Goal: Task Accomplishment & Management: Manage account settings

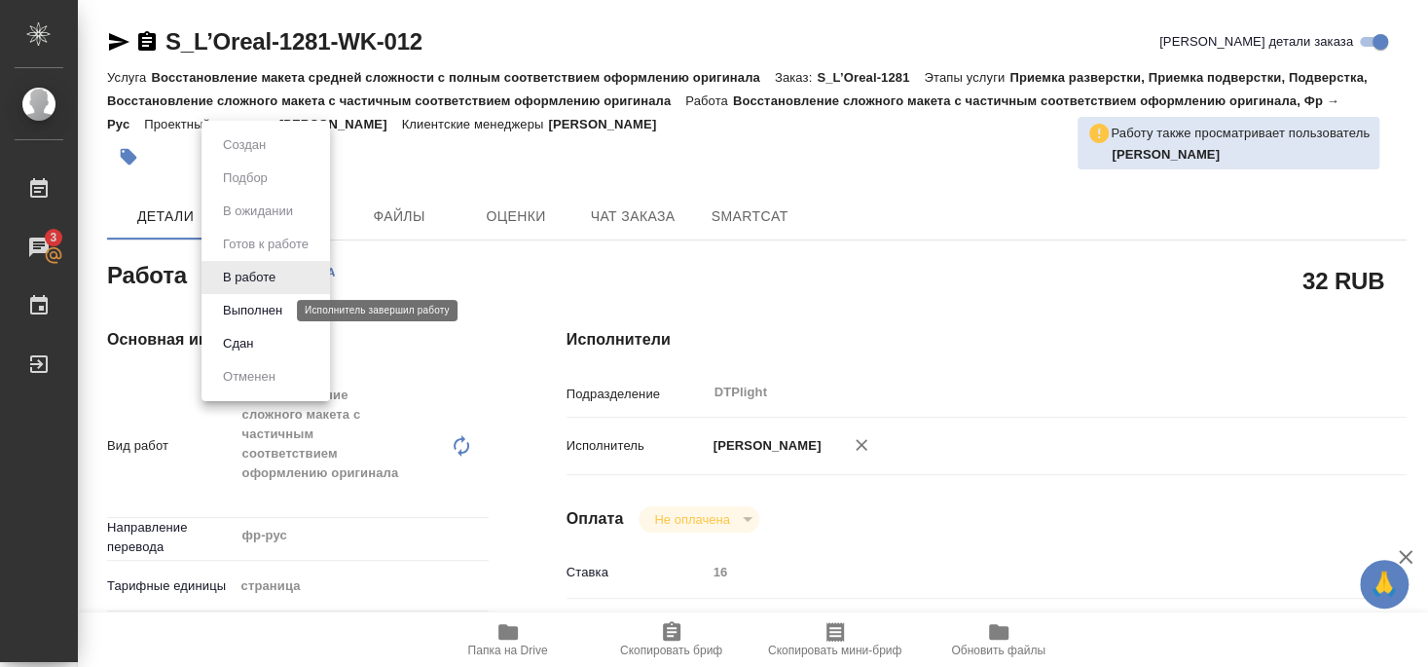
click at [253, 310] on button "Выполнен" at bounding box center [252, 310] width 71 height 21
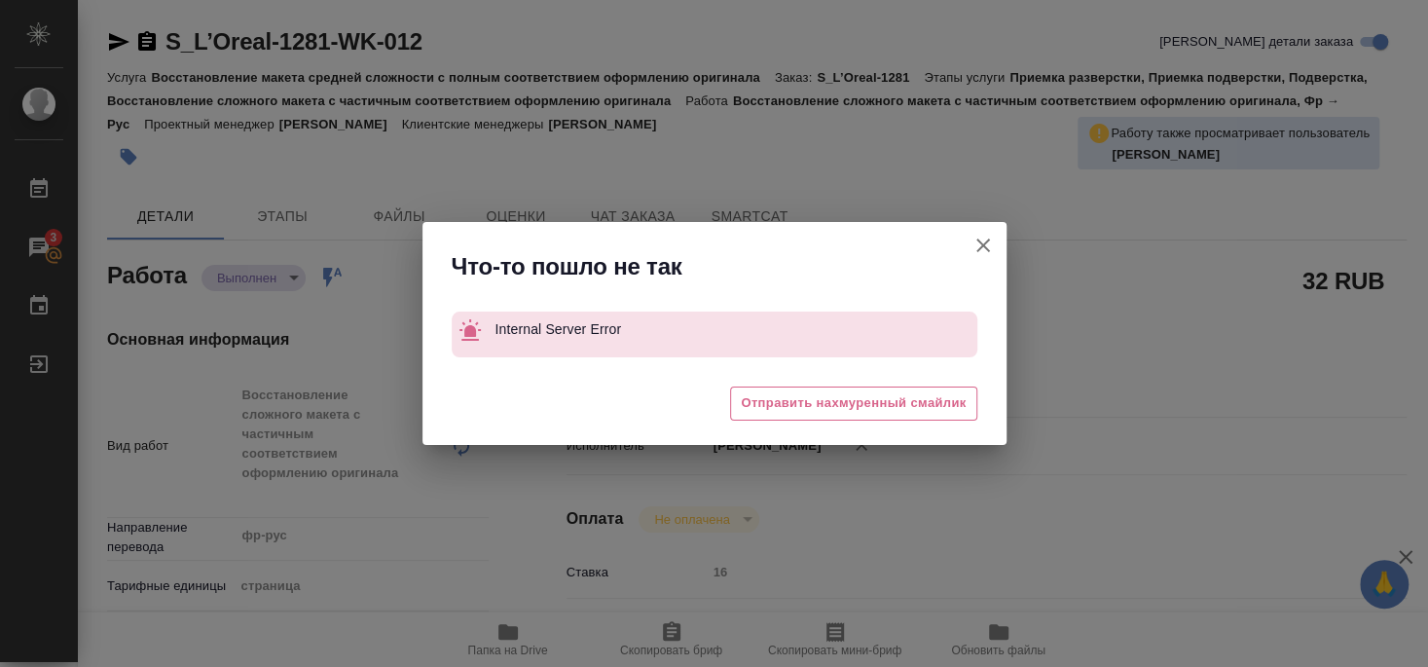
type textarea "x"
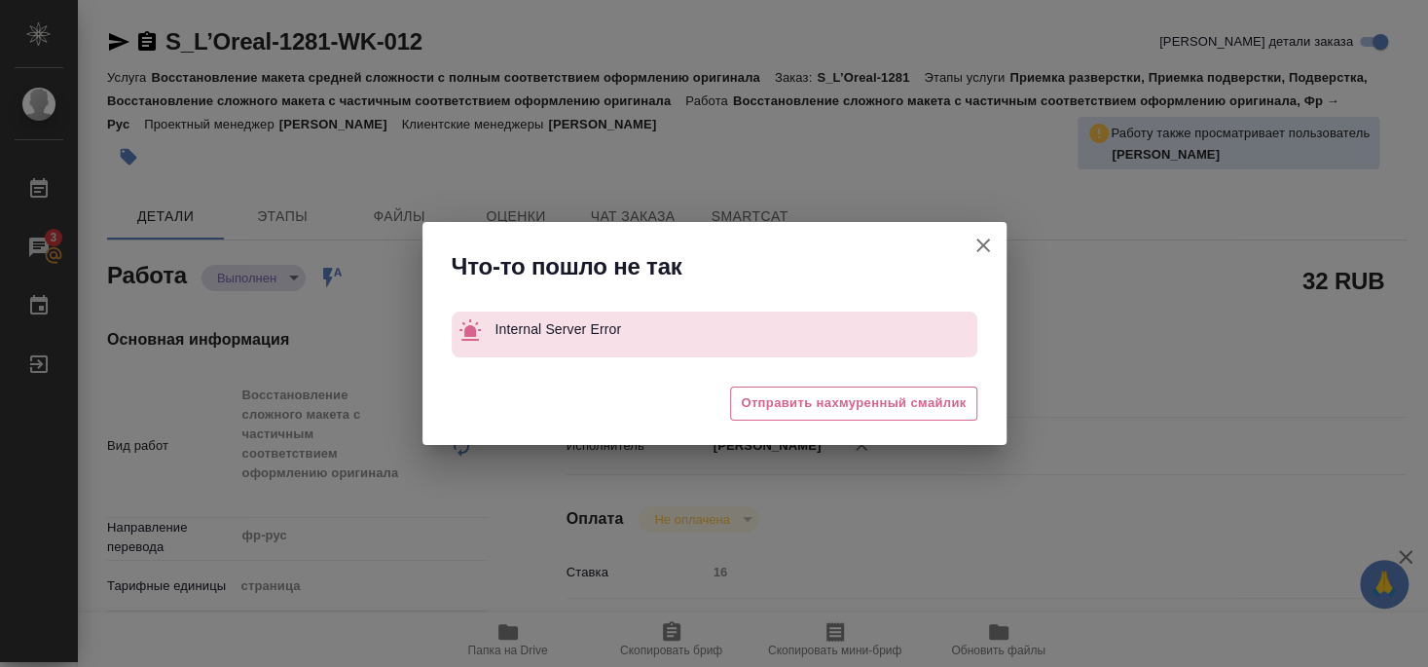
type textarea "x"
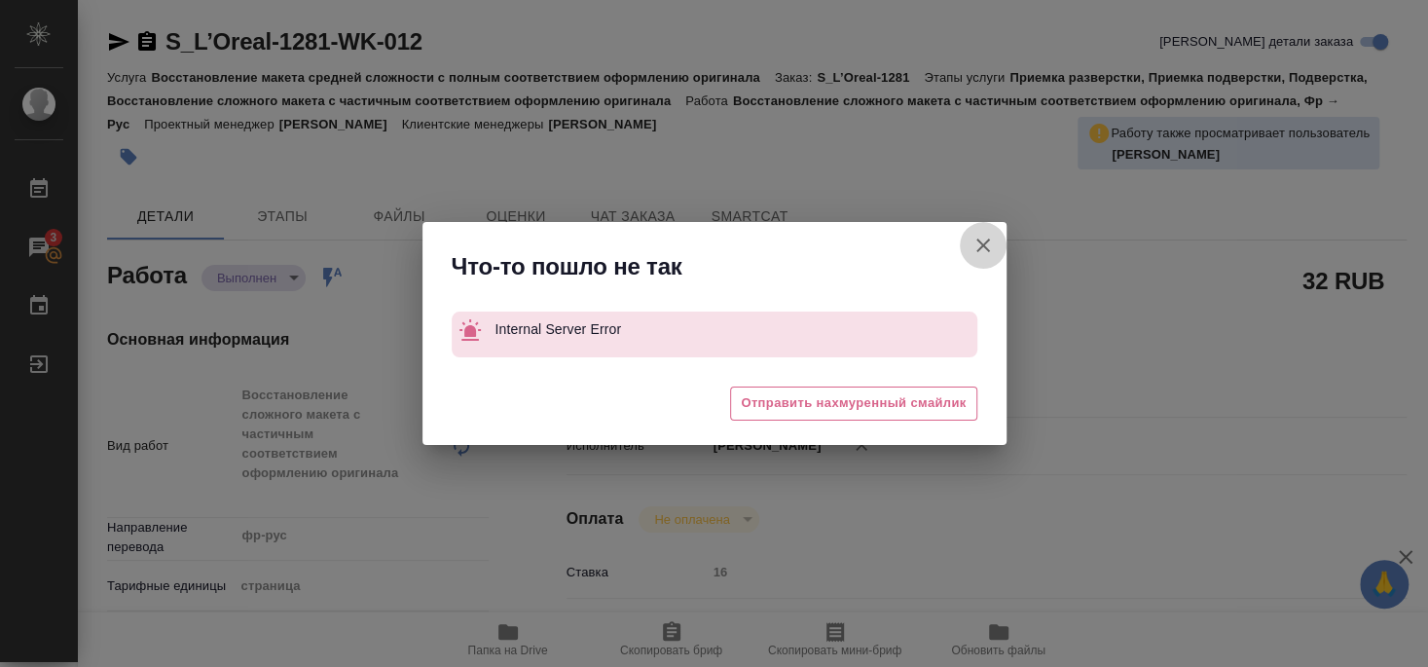
click at [980, 246] on icon "button" at bounding box center [983, 245] width 14 height 14
type textarea "x"
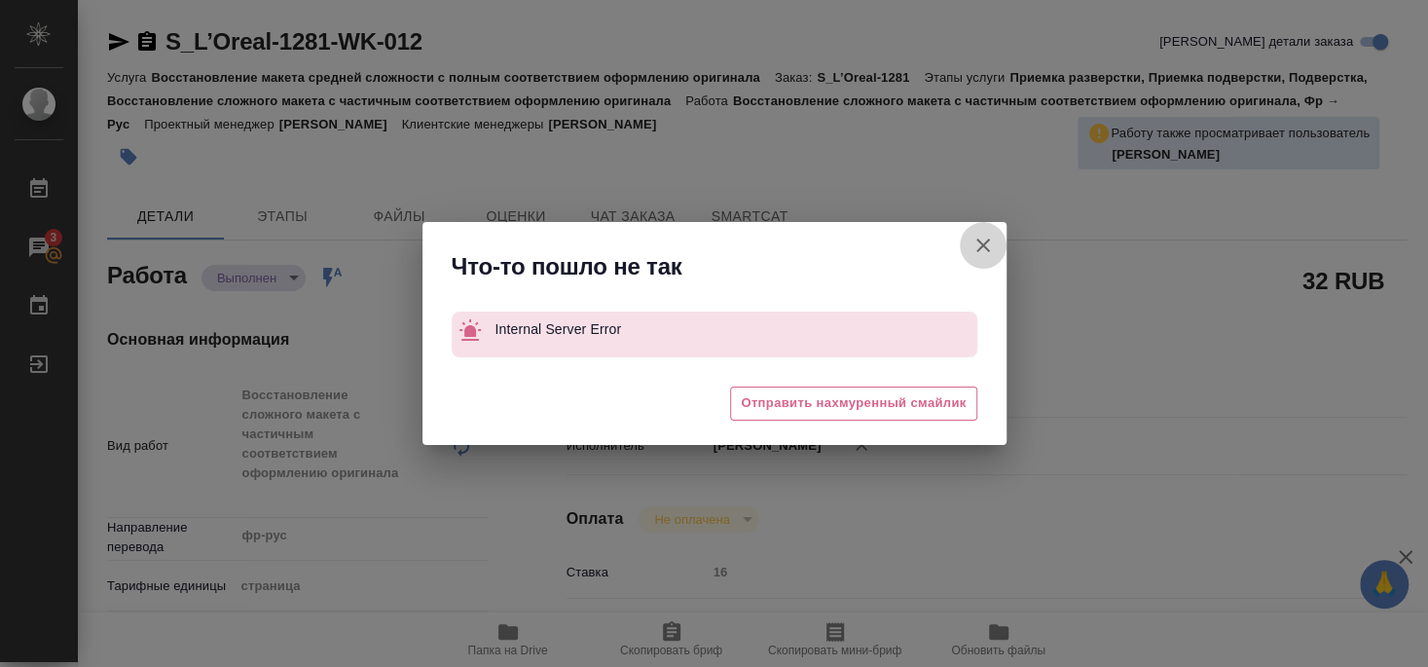
type textarea "x"
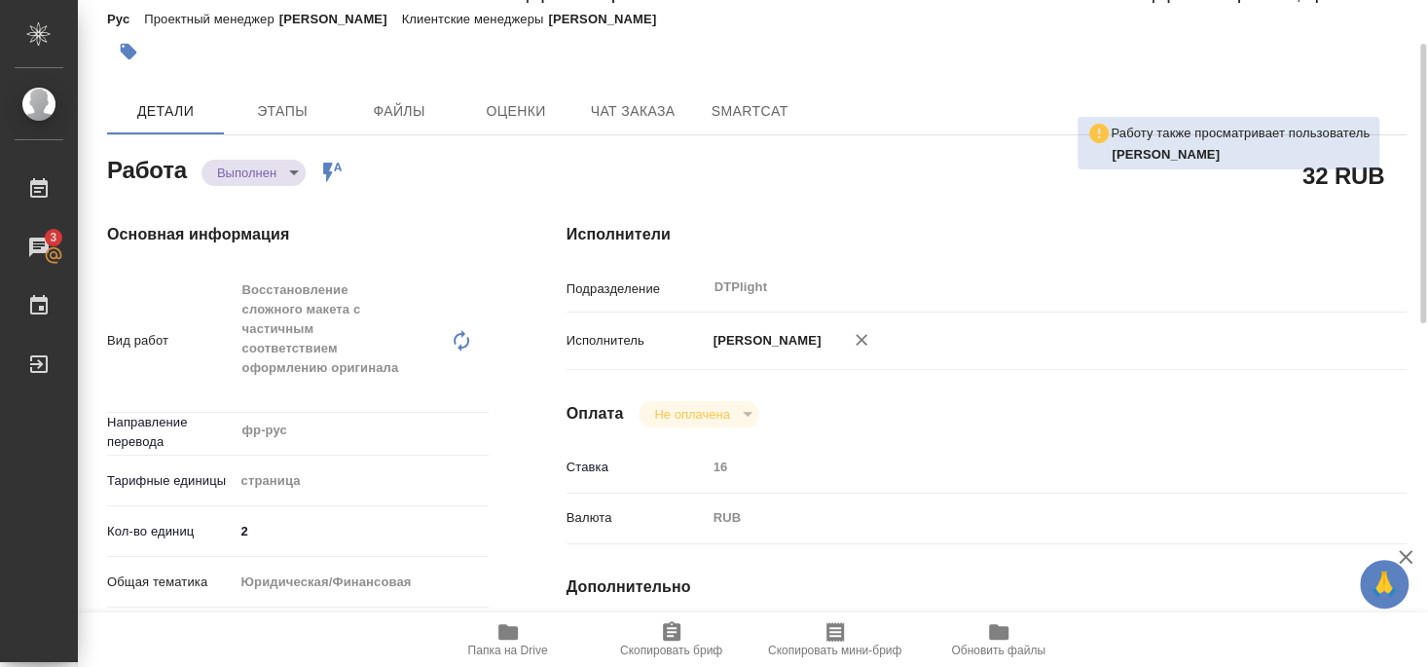
scroll to position [210, 0]
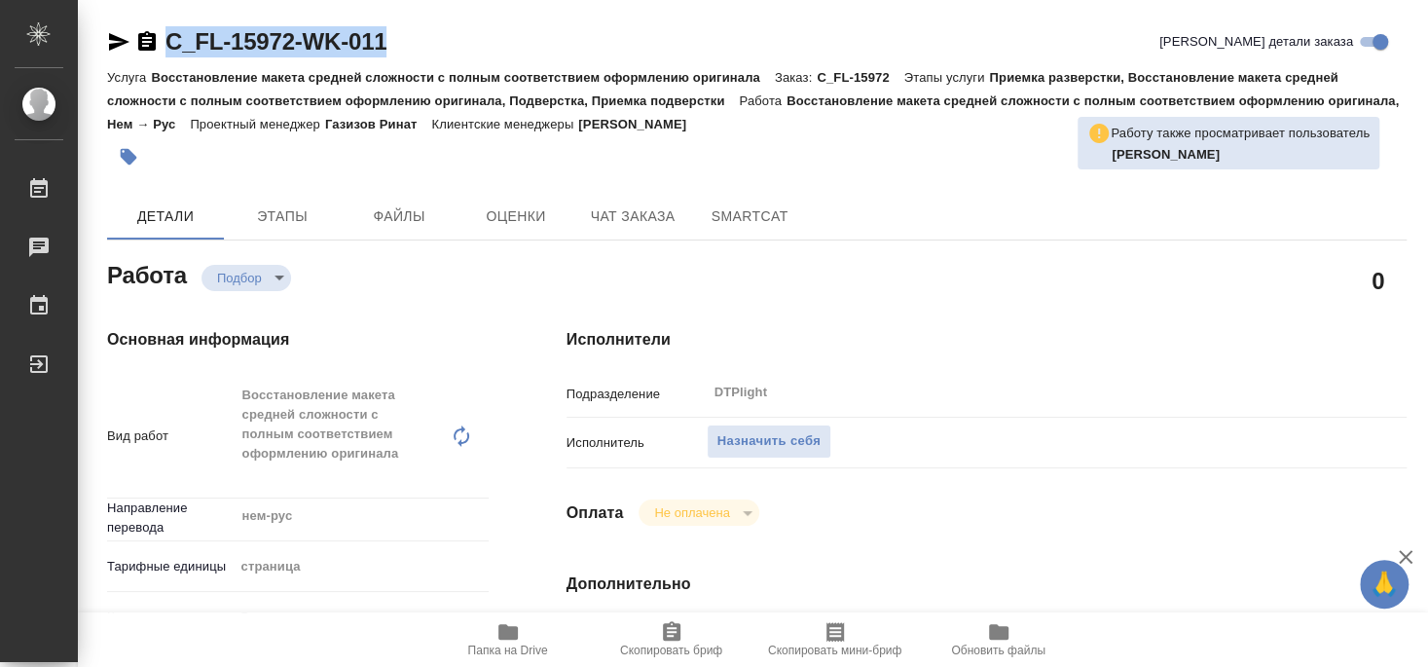
drag, startPoint x: 166, startPoint y: 59, endPoint x: 426, endPoint y: 59, distance: 259.8
click at [426, 59] on div "C_FL-15972-WK-011 Кратко детали заказа" at bounding box center [756, 45] width 1299 height 39
copy link "C_FL-15972-WK-011"
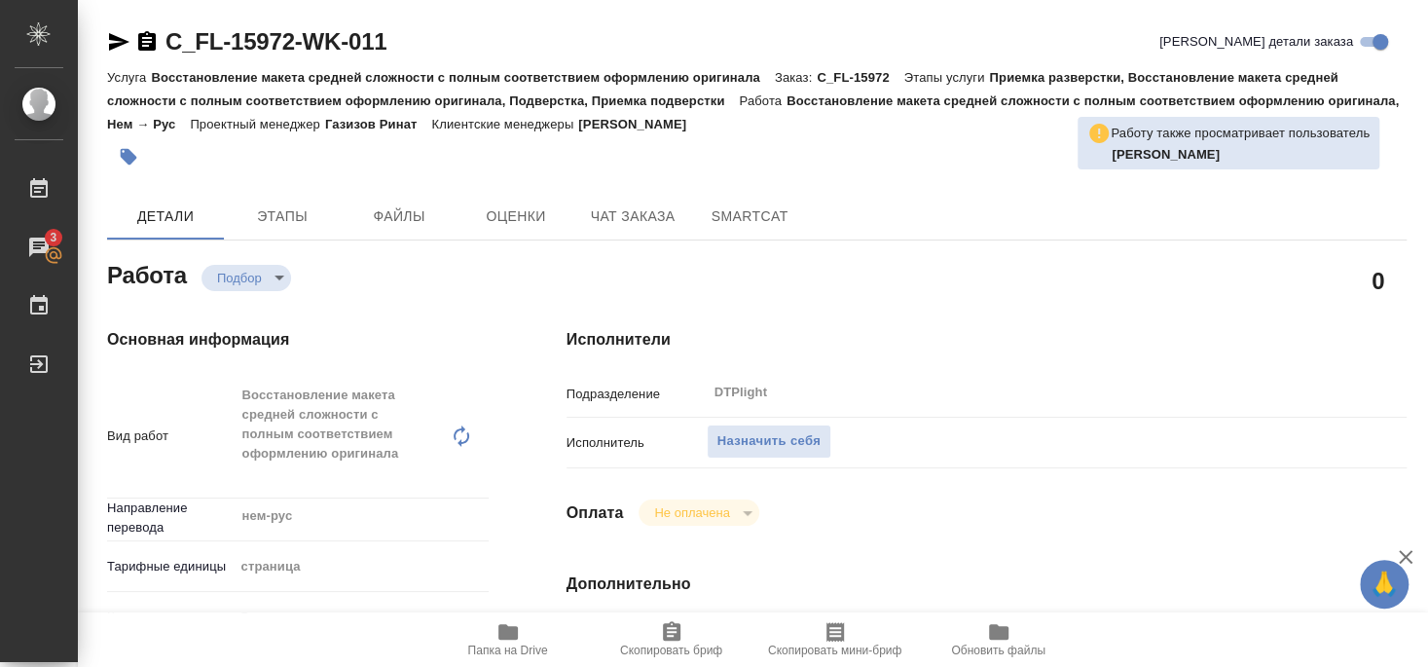
scroll to position [210, 0]
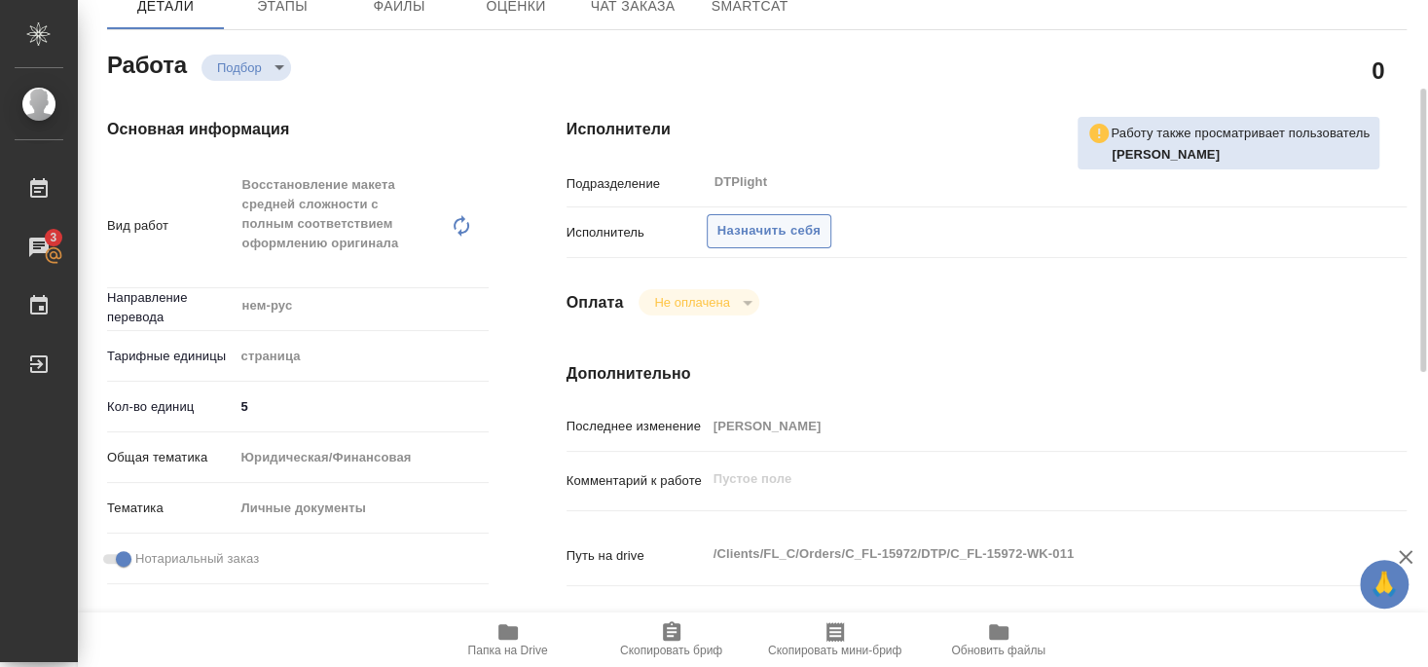
click at [821, 214] on button "Назначить себя" at bounding box center [768, 231] width 125 height 34
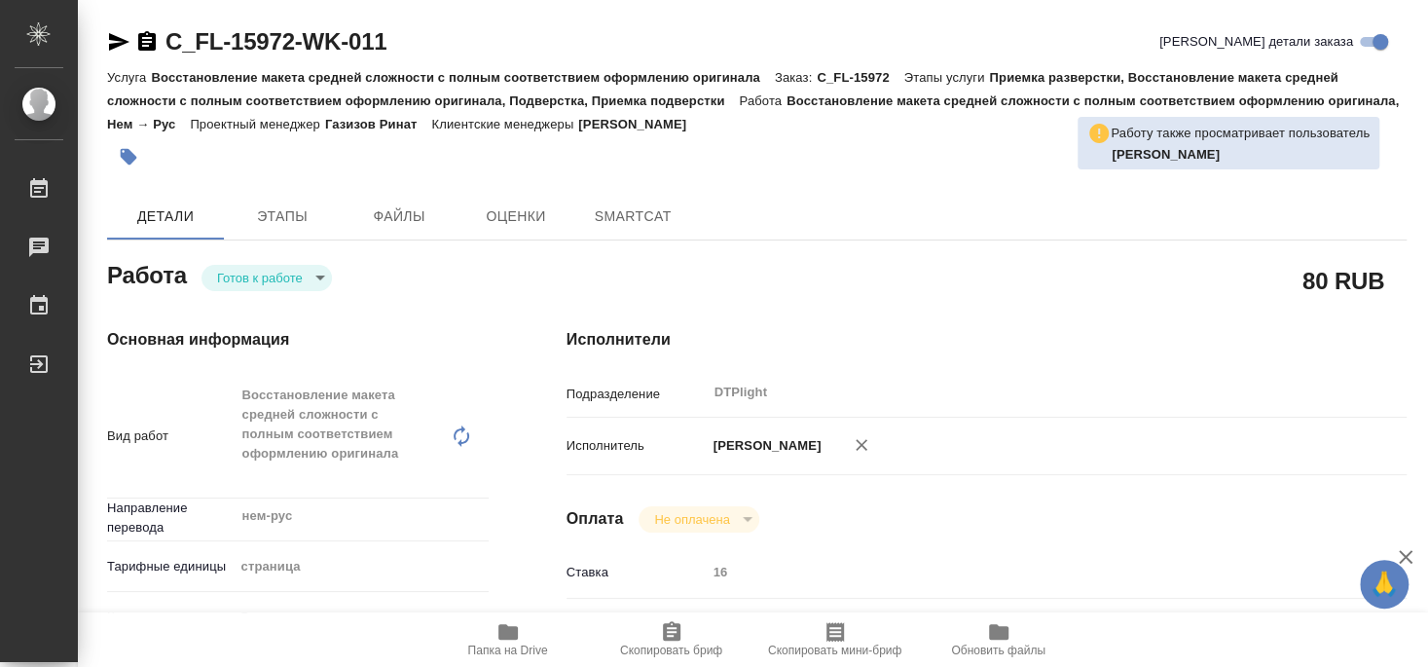
type textarea "x"
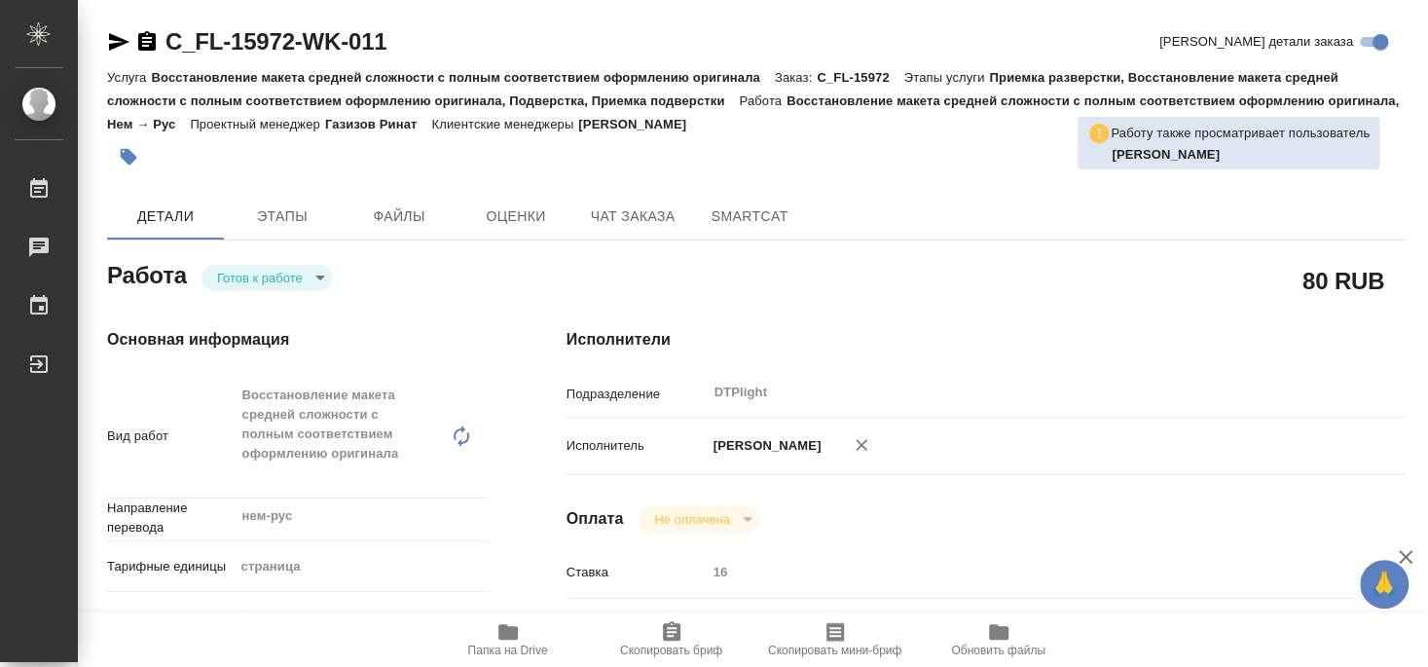
type textarea "x"
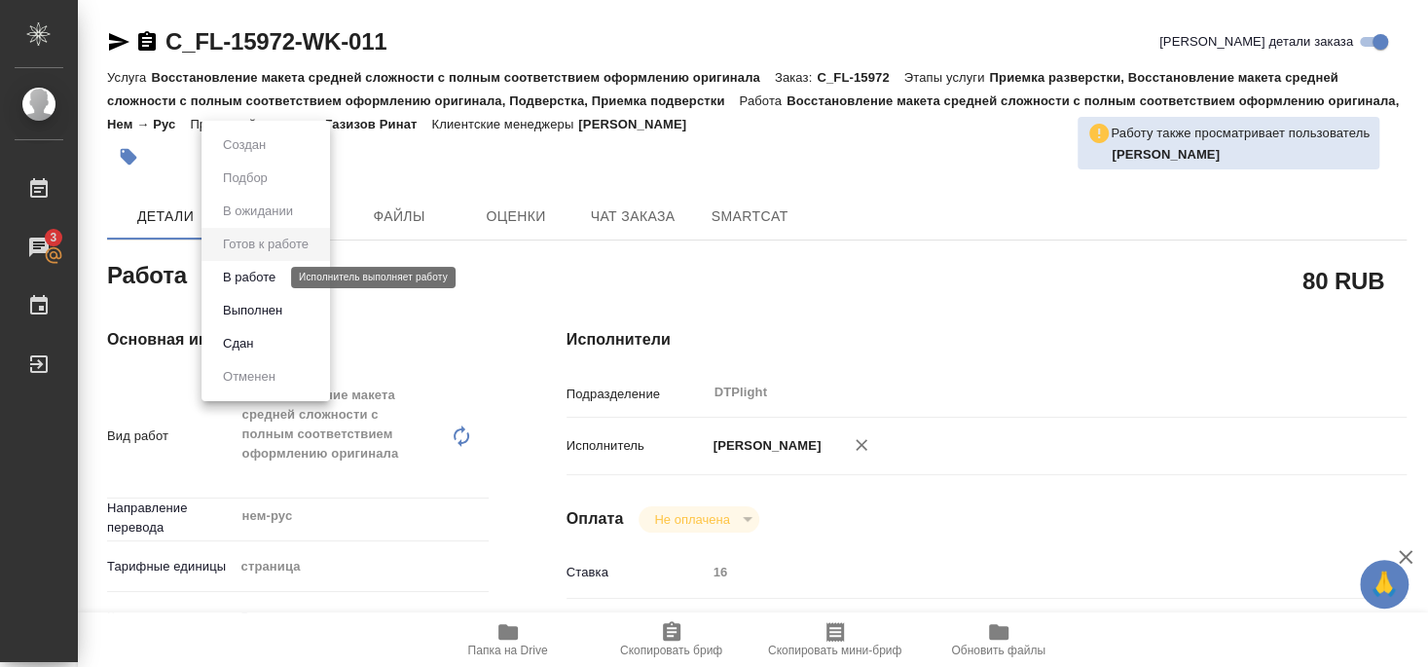
click at [263, 280] on button "В работе" at bounding box center [249, 277] width 64 height 21
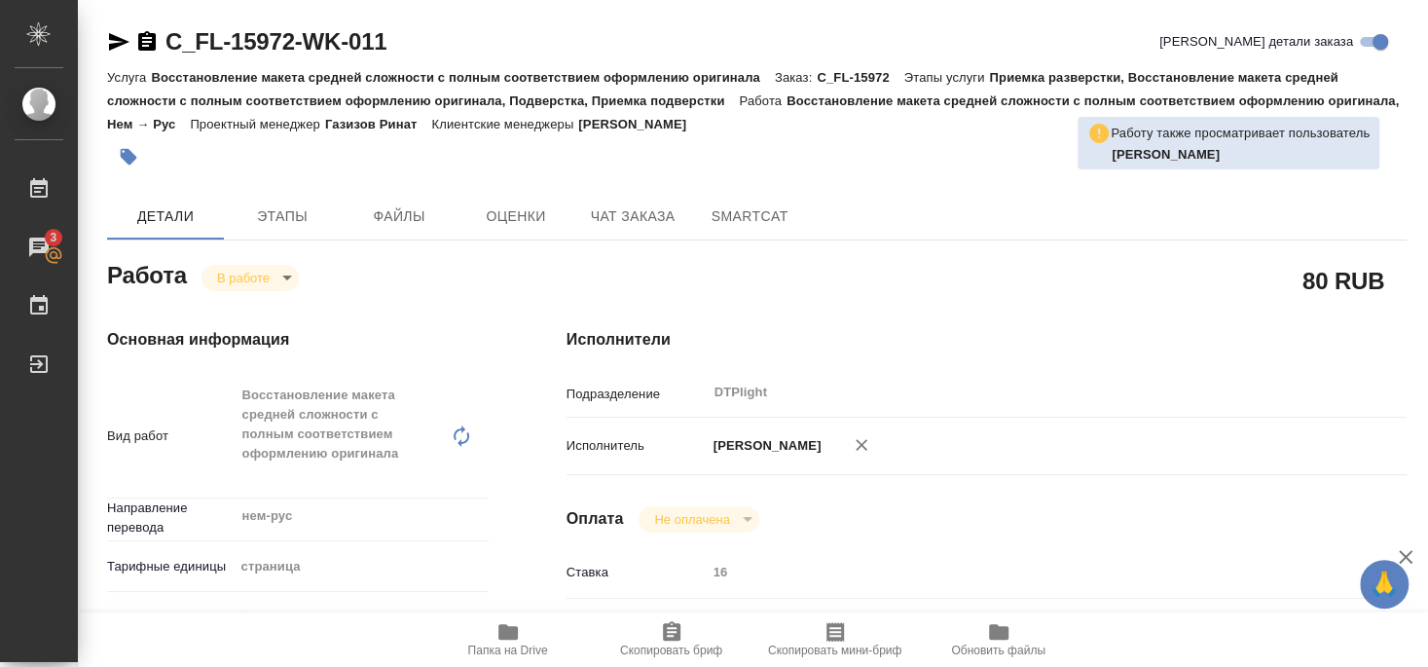
type textarea "x"
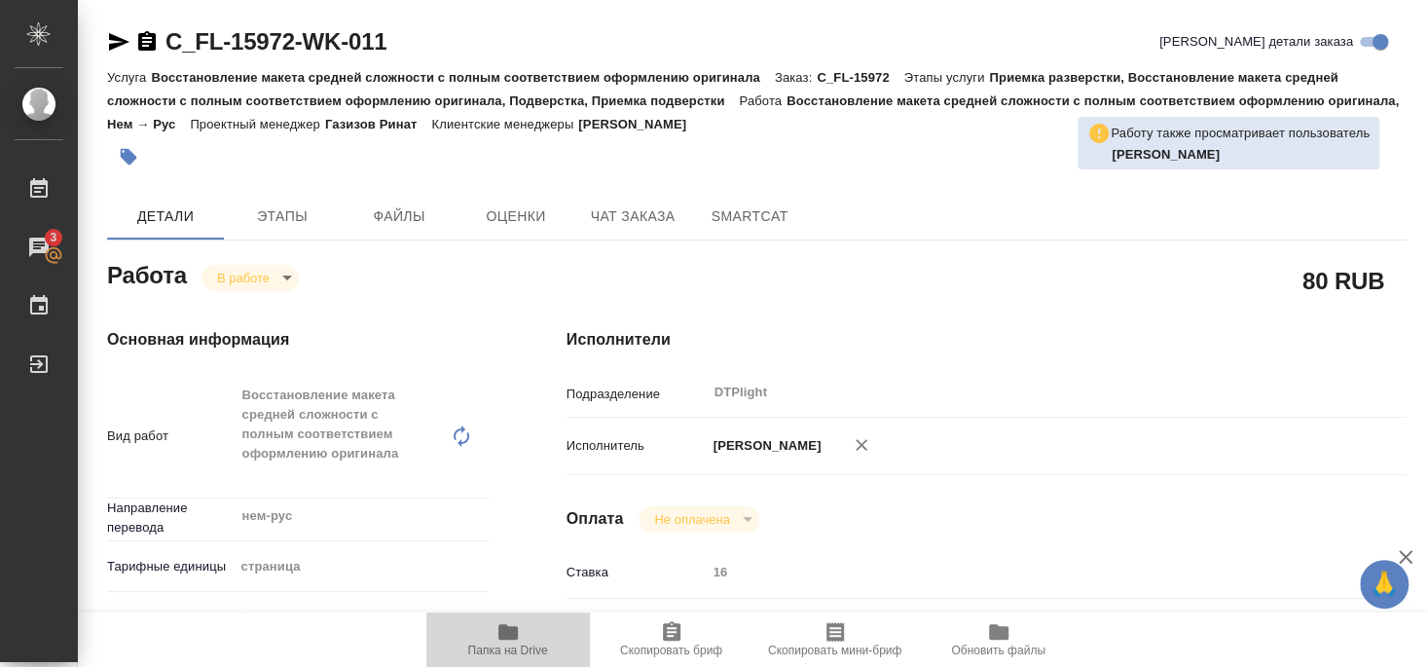
click at [513, 644] on span "Папка на Drive" at bounding box center [508, 650] width 80 height 14
type textarea "x"
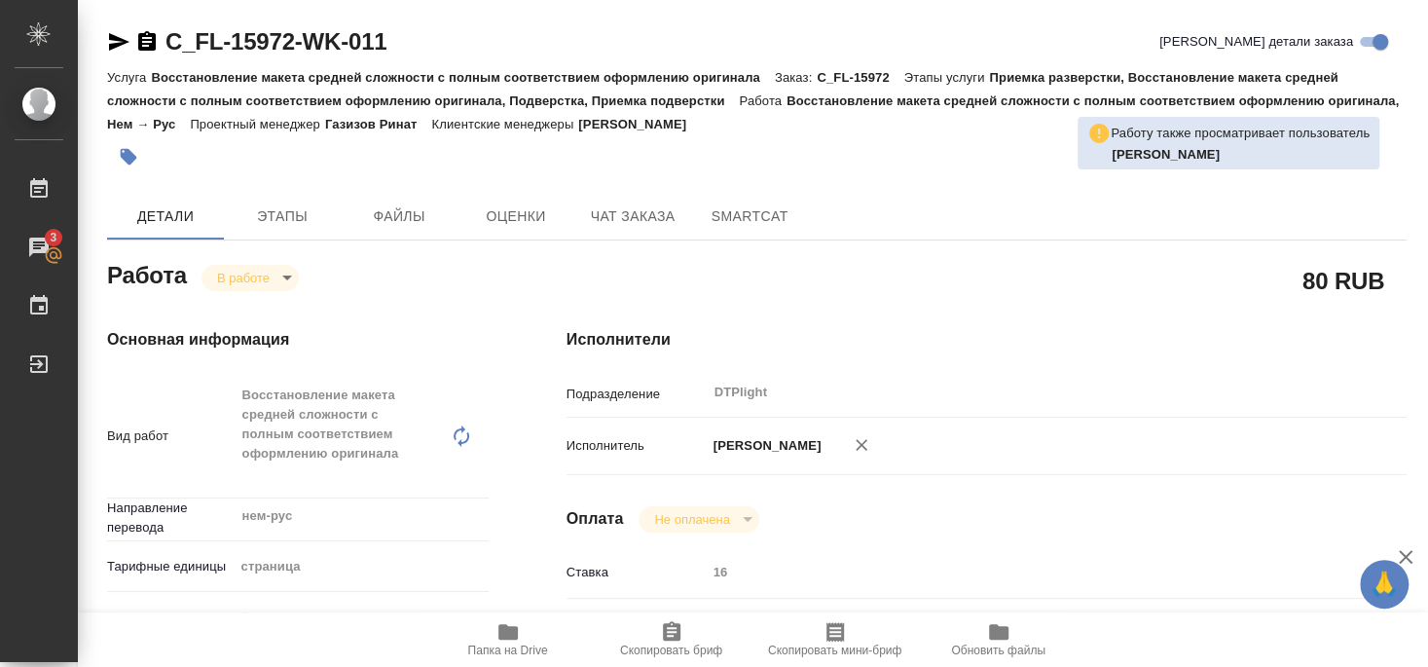
type textarea "x"
drag, startPoint x: 167, startPoint y: 57, endPoint x: 152, endPoint y: 38, distance: 24.9
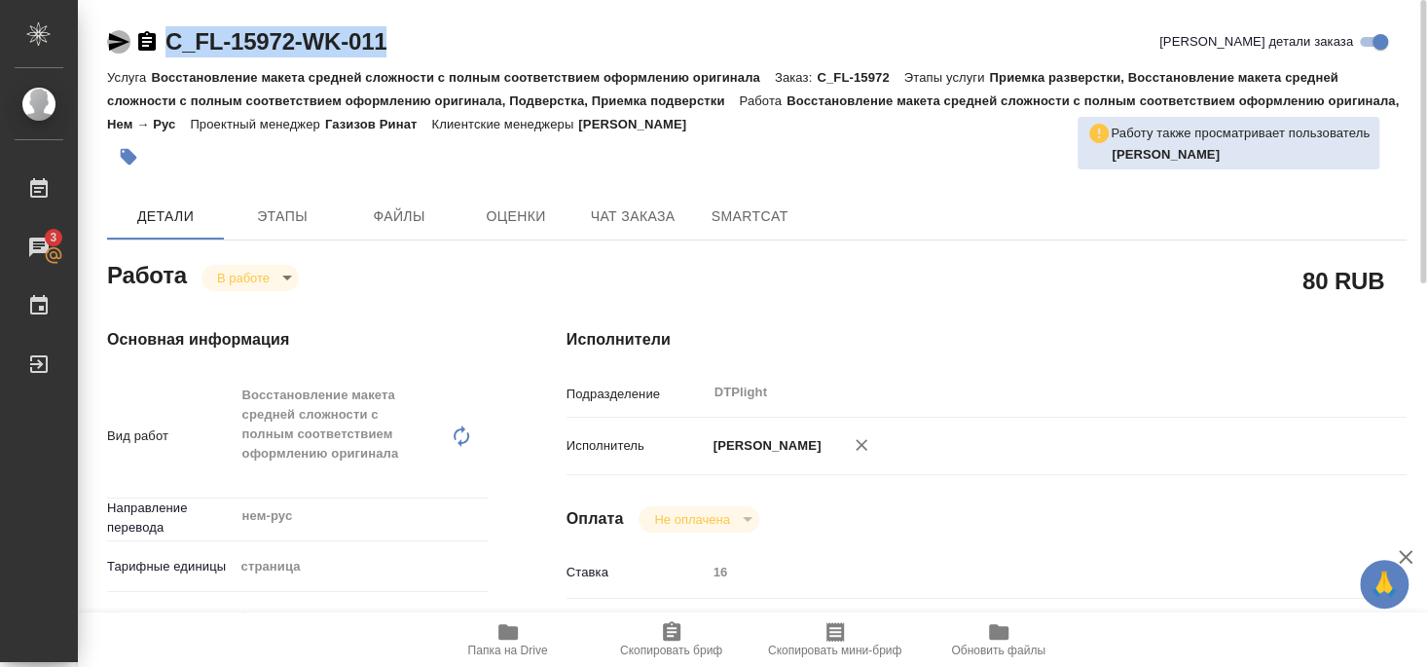
click at [113, 39] on icon "button" at bounding box center [119, 42] width 20 height 18
copy link "C_FL-15972-WK-011"
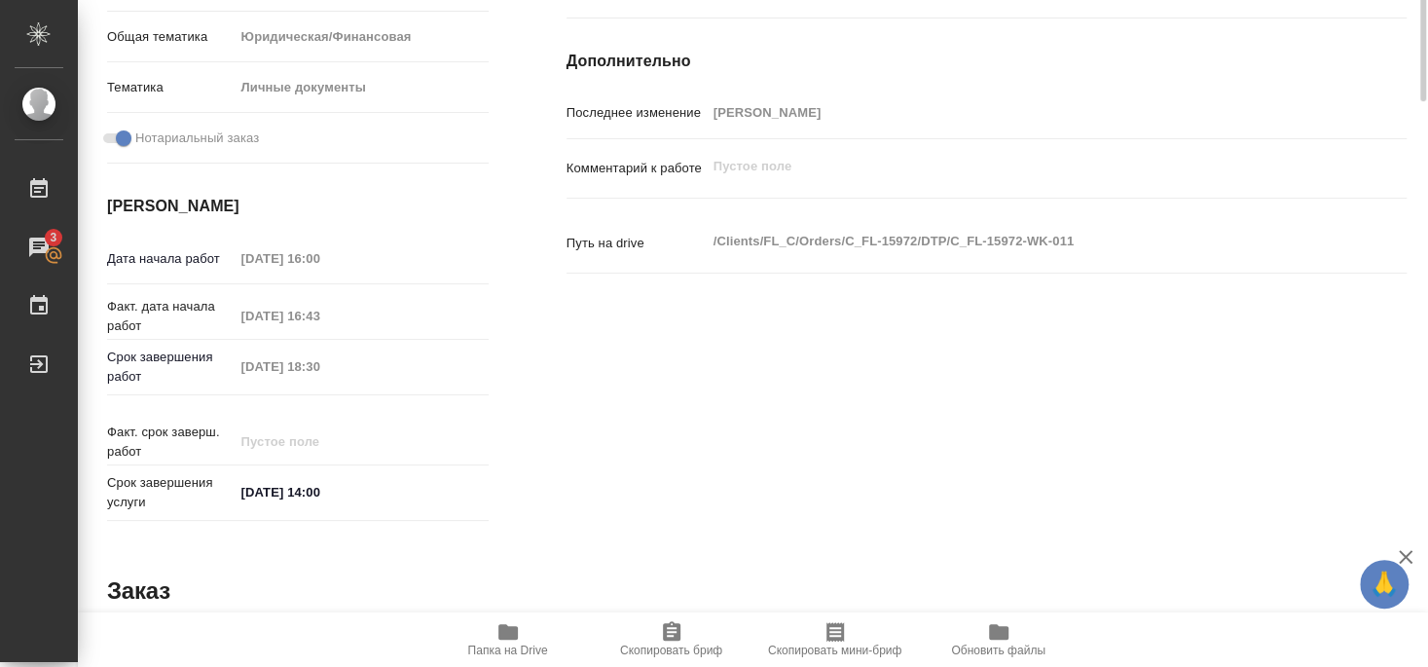
scroll to position [315, 0]
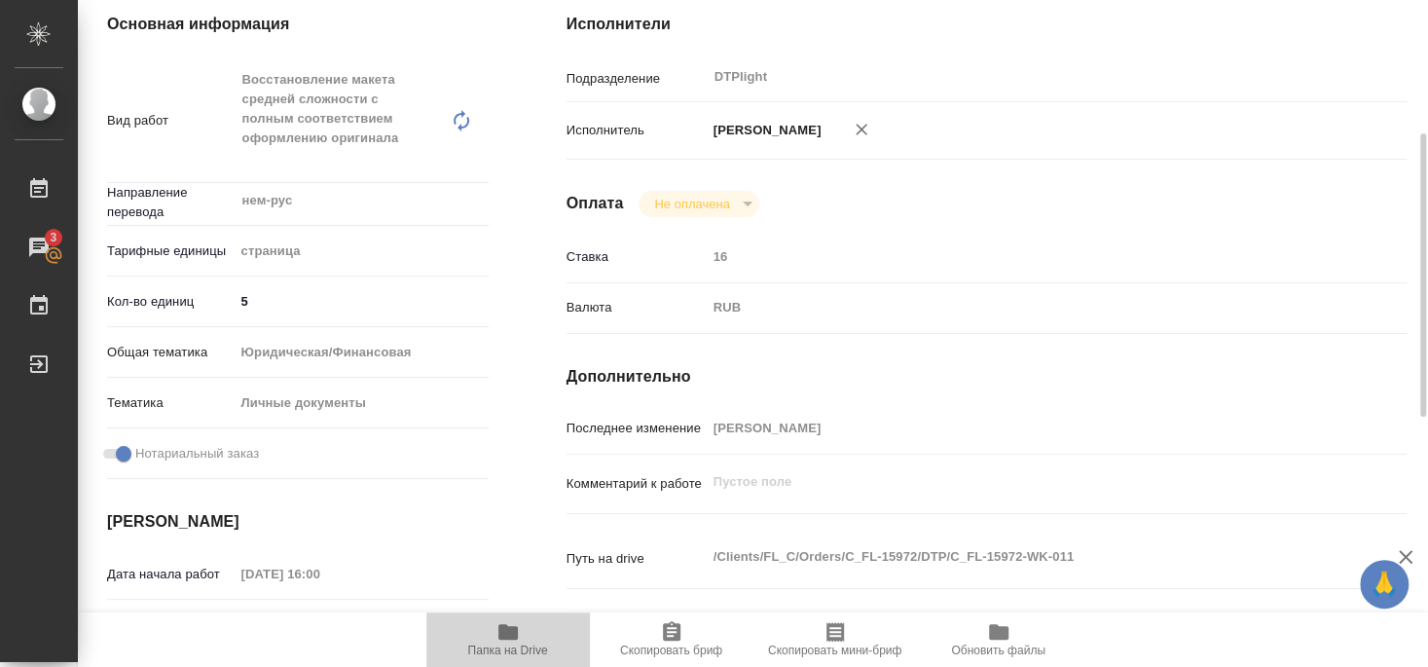
click at [517, 649] on span "Папка на Drive" at bounding box center [508, 650] width 80 height 14
type textarea "x"
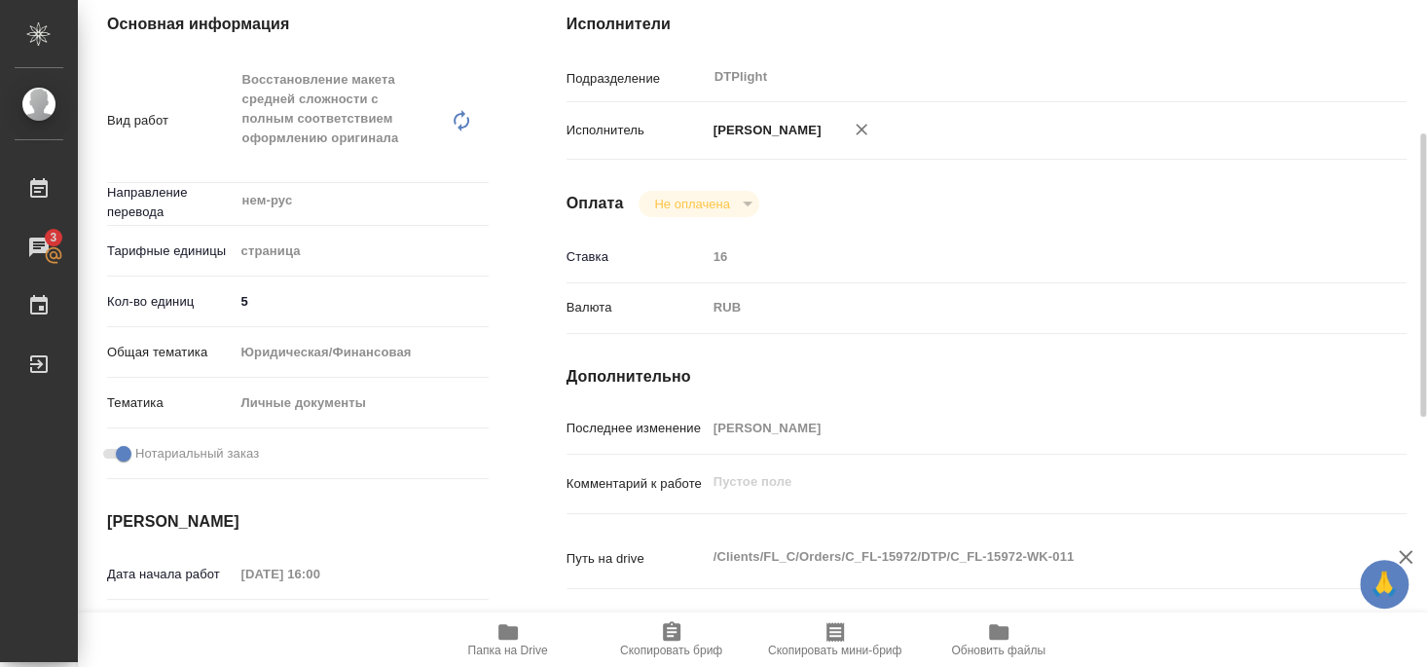
type textarea "x"
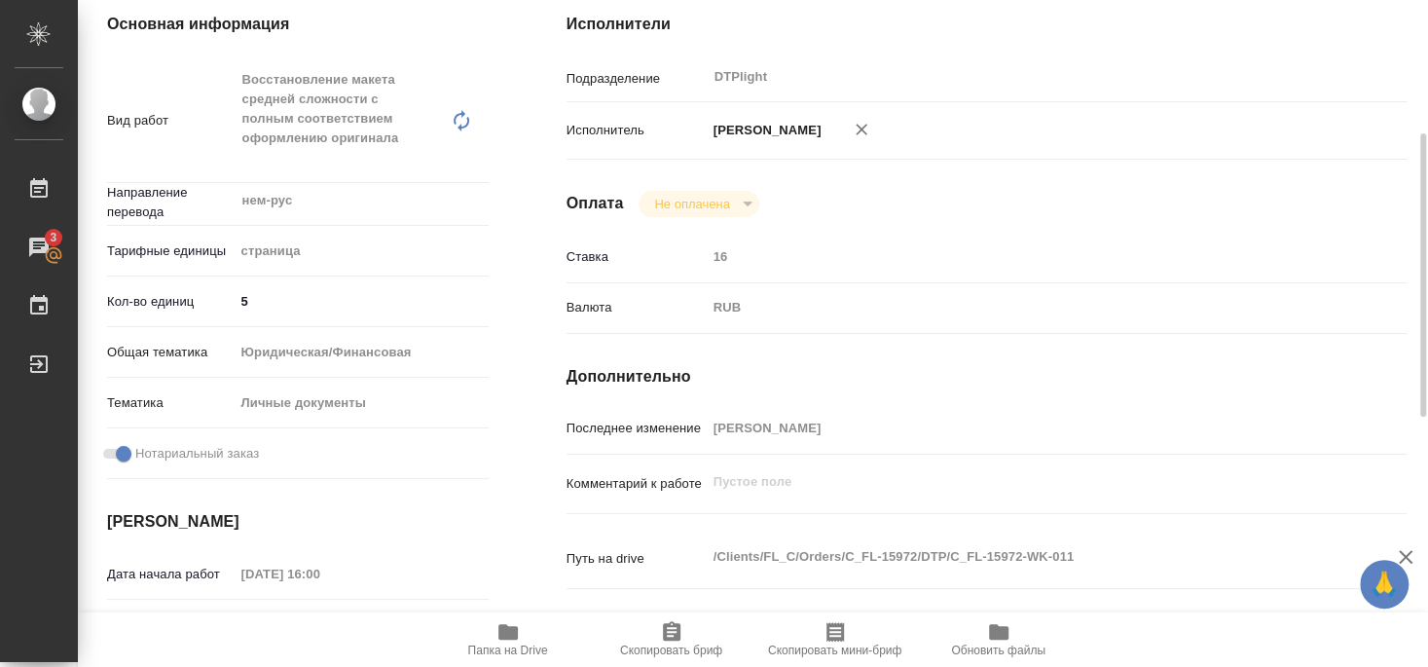
type textarea "x"
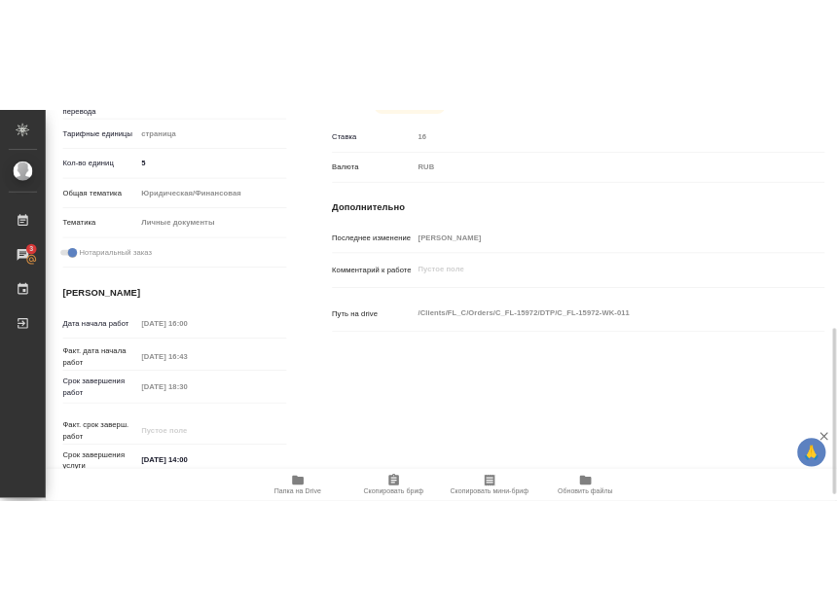
scroll to position [631, 0]
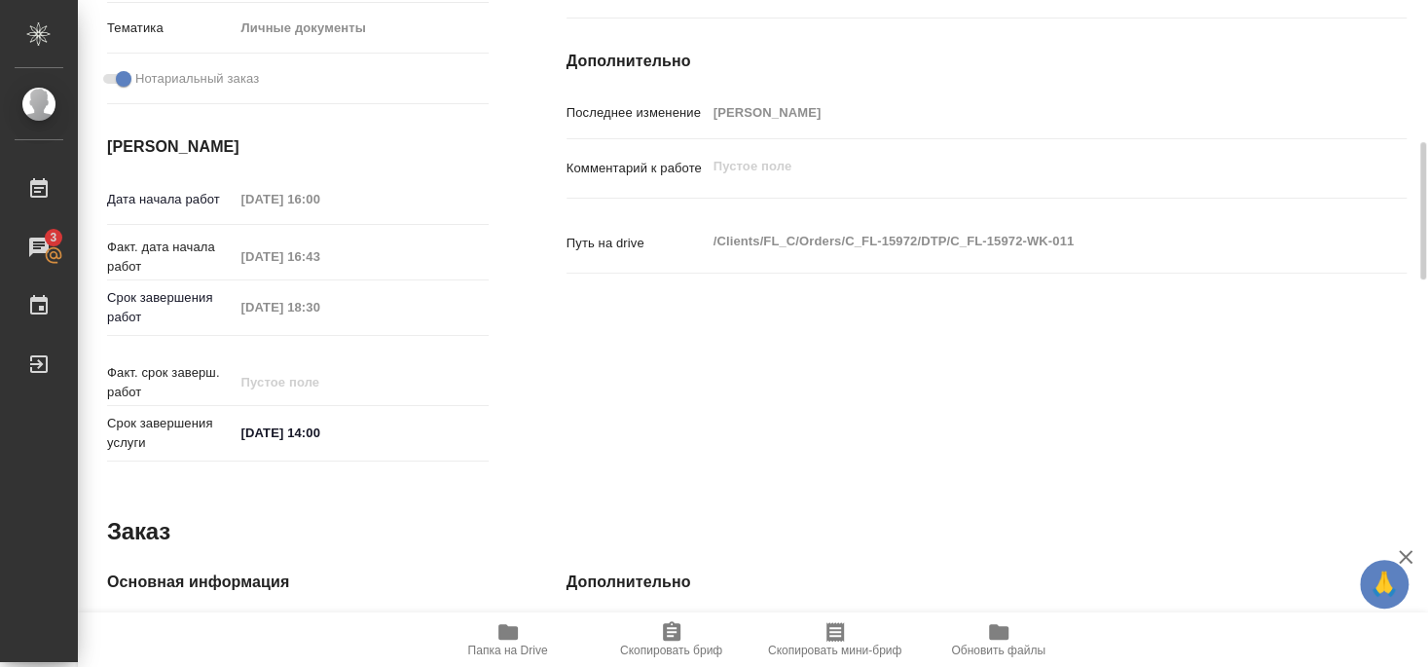
type textarea "x"
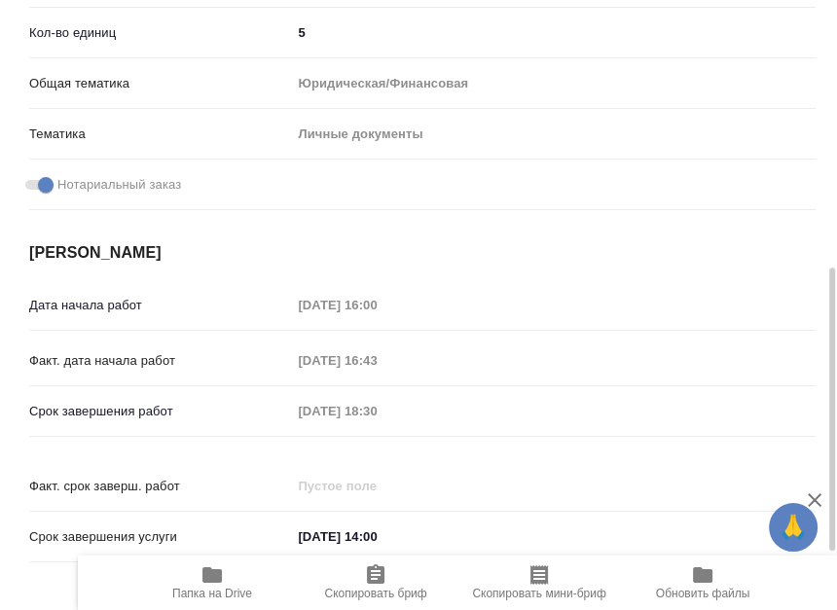
type textarea "x"
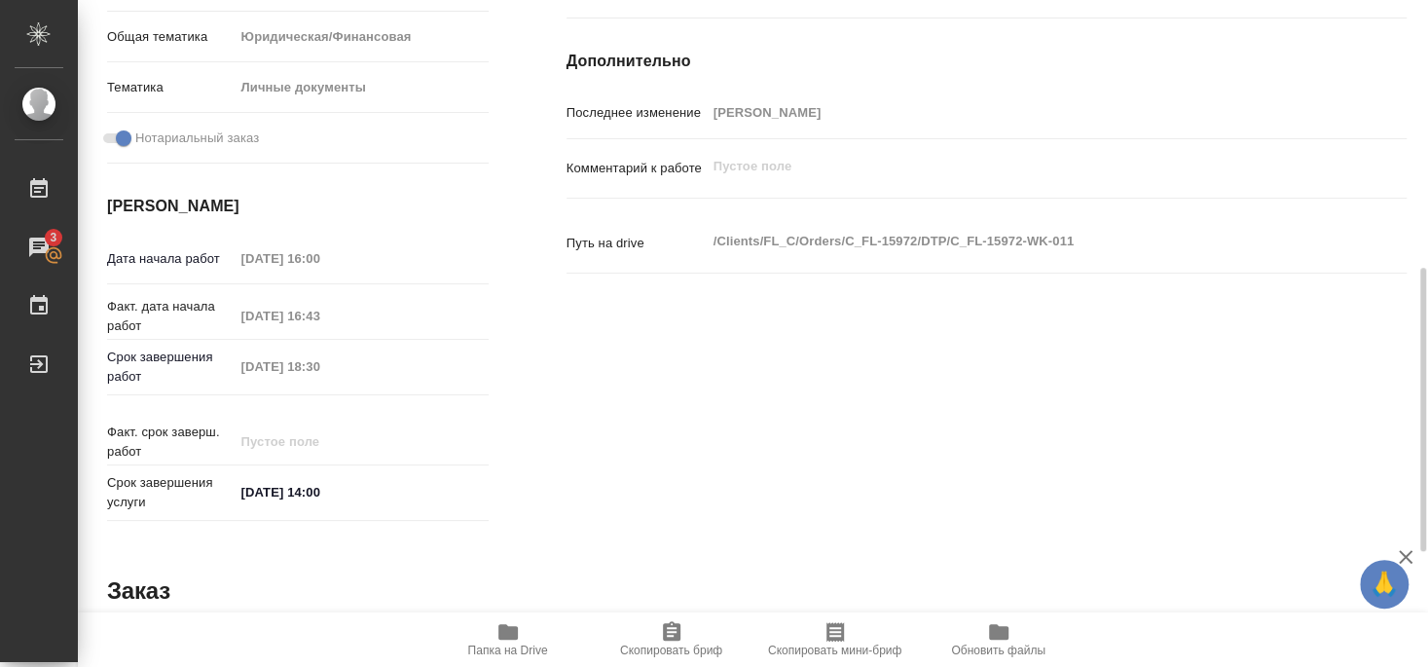
type textarea "x"
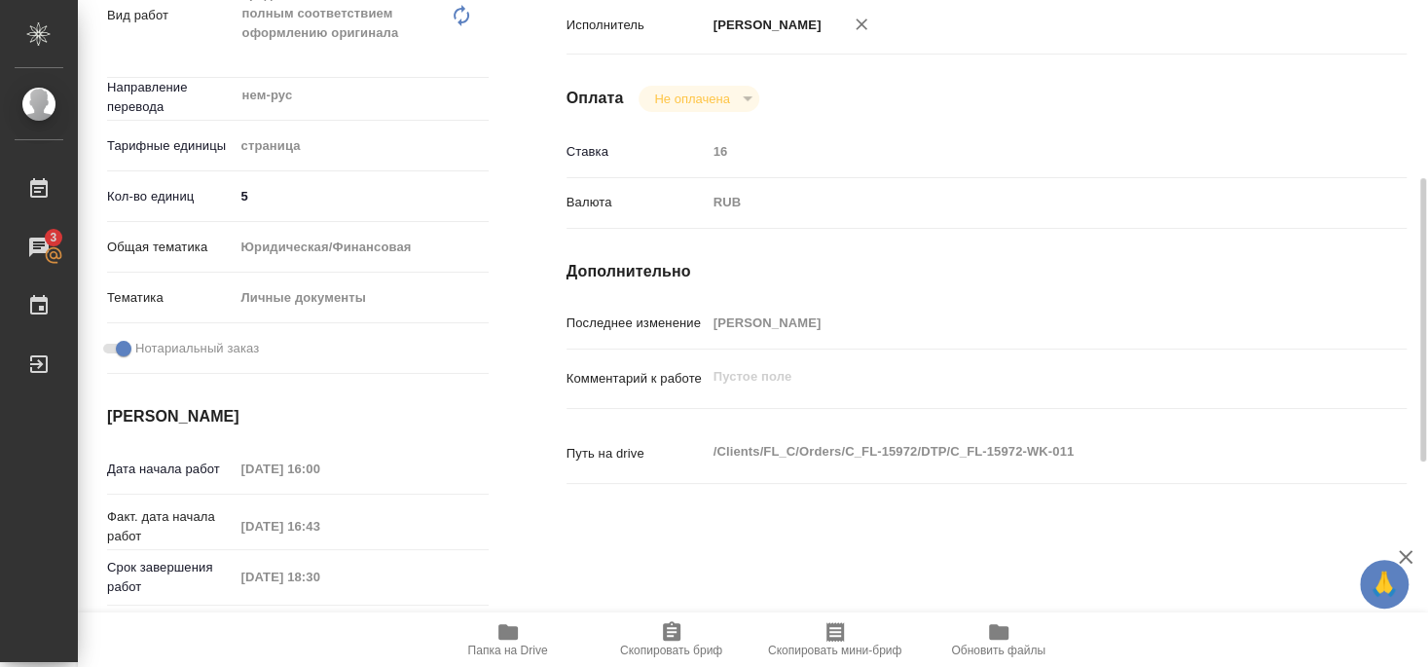
scroll to position [315, 0]
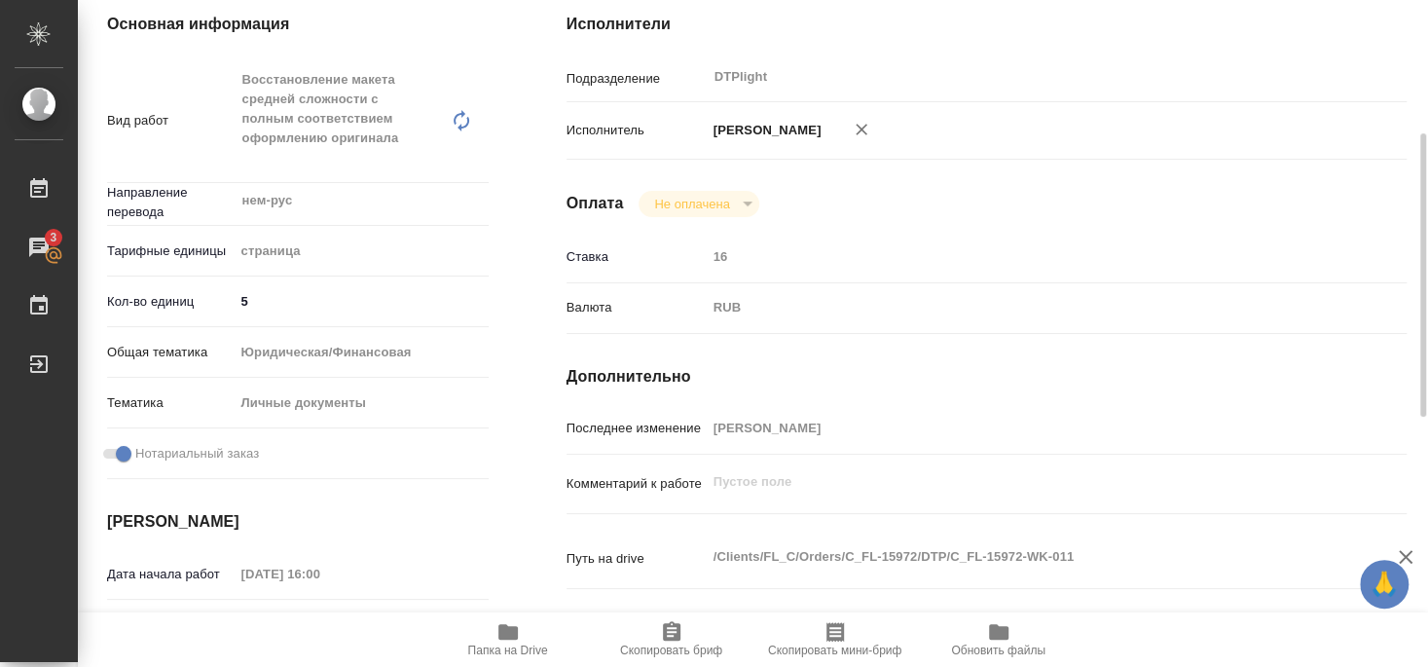
click at [519, 637] on icon "button" at bounding box center [507, 631] width 23 height 23
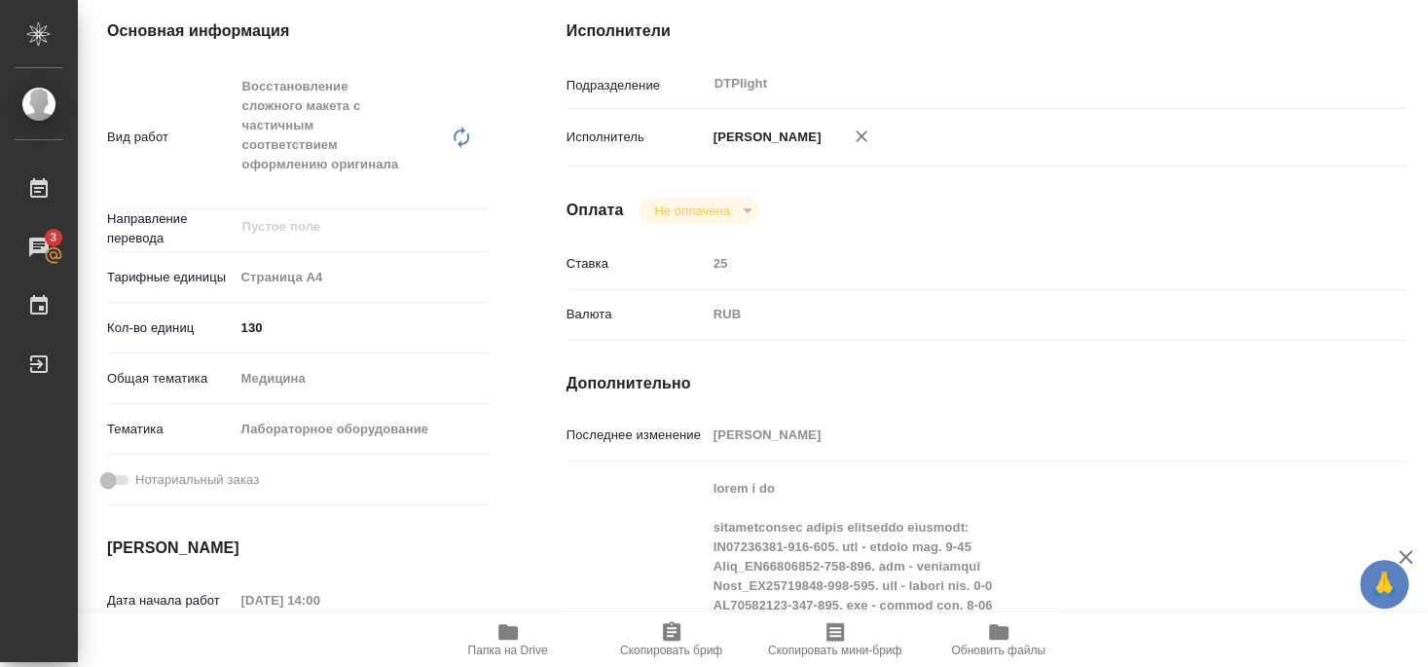
scroll to position [308, 0]
